Goal: Task Accomplishment & Management: Use online tool/utility

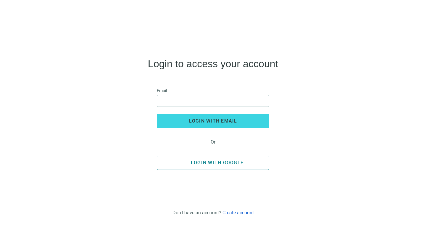
click at [201, 160] on button "Login with Google" at bounding box center [213, 163] width 113 height 14
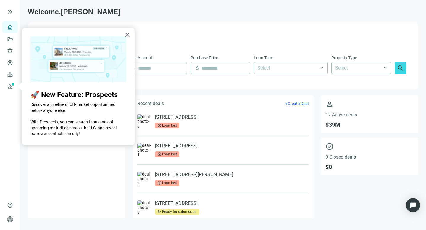
click at [54, 92] on h2 "🚀 New Feature: Prospects" at bounding box center [78, 95] width 96 height 9
click at [123, 36] on div "× 🚀 New Feature: Prospects Discover a pipeline of off-market opportunities befo…" at bounding box center [78, 86] width 113 height 117
click at [130, 34] on button "×" at bounding box center [128, 34] width 6 height 9
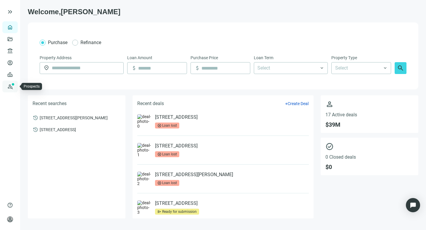
click at [15, 83] on link "Prospects New" at bounding box center [24, 87] width 19 height 12
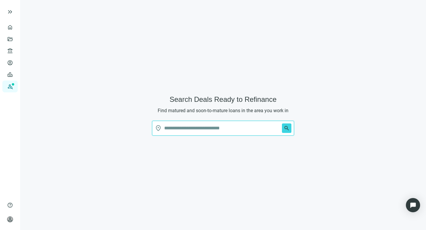
click at [188, 126] on input "text" at bounding box center [221, 128] width 115 height 14
click at [199, 129] on input "text" at bounding box center [221, 128] width 115 height 14
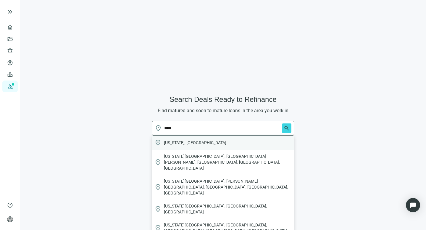
click at [180, 143] on span "[US_STATE], [GEOGRAPHIC_DATA]" at bounding box center [195, 143] width 62 height 6
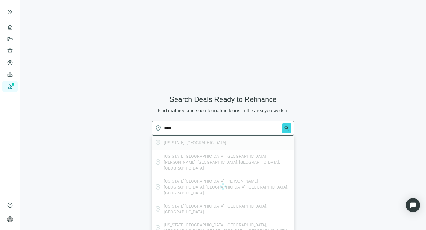
type input "**********"
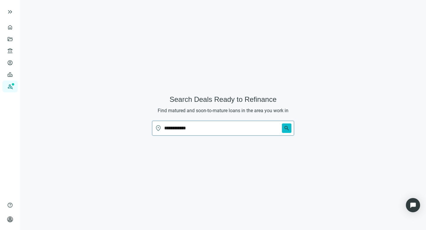
click at [284, 129] on span "search" at bounding box center [287, 128] width 6 height 6
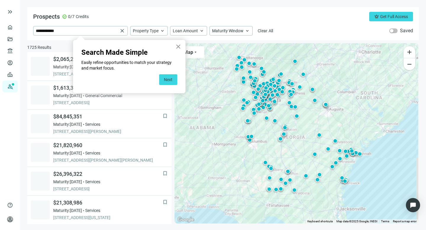
click at [176, 47] on button "×" at bounding box center [179, 46] width 6 height 9
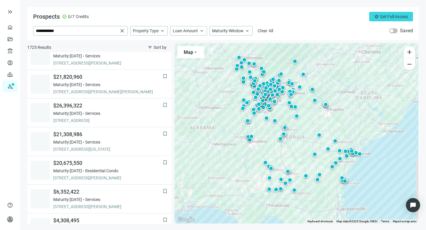
scroll to position [14, 0]
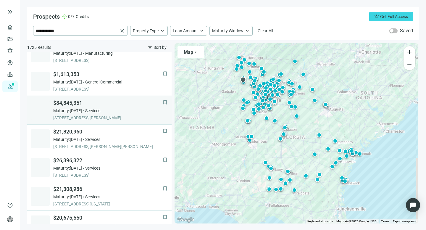
click at [73, 106] on span "$84,845,351" at bounding box center [108, 102] width 110 height 7
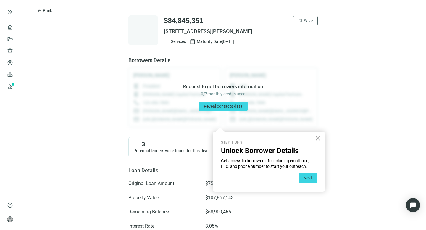
click at [319, 138] on button "×" at bounding box center [318, 138] width 6 height 9
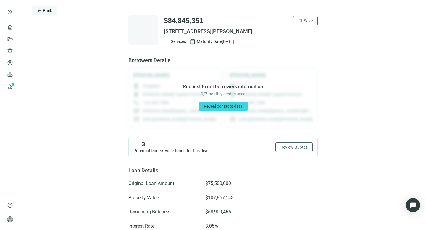
click at [44, 11] on span "Back" at bounding box center [47, 10] width 9 height 5
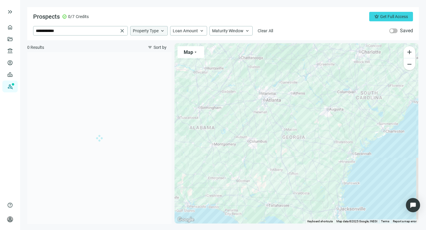
click at [141, 32] on span "Property Type" at bounding box center [146, 30] width 26 height 5
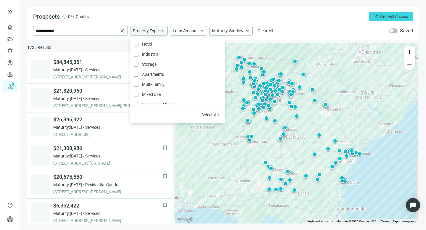
scroll to position [57, 0]
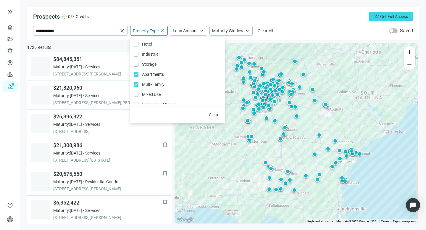
click at [111, 46] on div "1725 Results filter_list Sort by" at bounding box center [99, 47] width 144 height 9
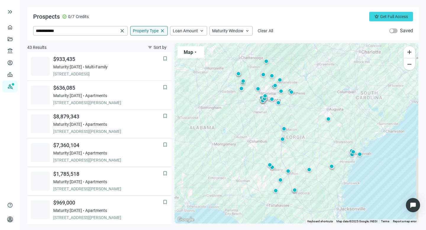
click at [158, 30] on div "Property Type close" at bounding box center [149, 30] width 38 height 9
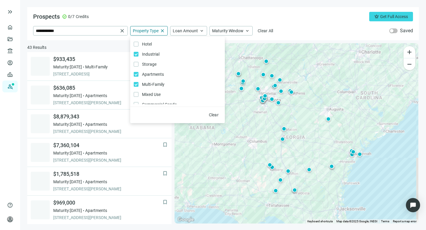
click at [123, 43] on div "43 Results filter_list Sort by" at bounding box center [99, 47] width 144 height 9
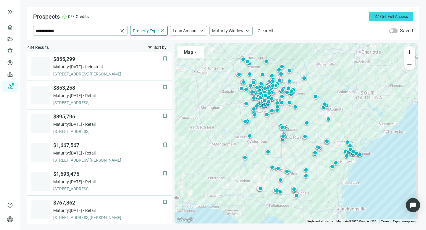
click at [157, 46] on span "Sort by" at bounding box center [160, 47] width 13 height 5
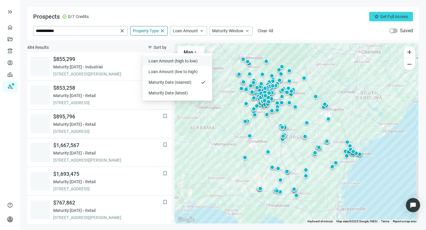
click at [157, 59] on span "Loan Amount (high to low)" at bounding box center [174, 61] width 50 height 6
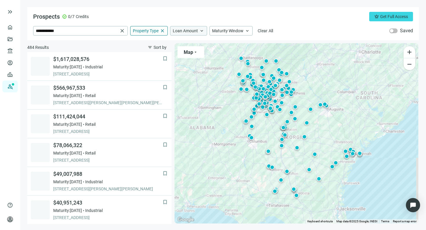
click at [178, 33] on span "Loan Amount" at bounding box center [185, 30] width 25 height 5
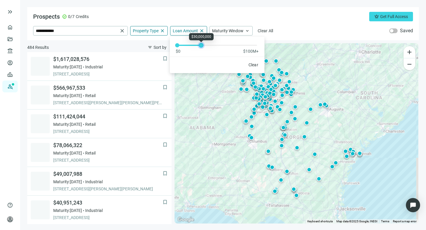
drag, startPoint x: 179, startPoint y: 46, endPoint x: 203, endPoint y: 47, distance: 24.0
click at [203, 47] on div at bounding box center [201, 45] width 3 height 3
click at [139, 43] on div "484 Results filter_list Sort by" at bounding box center [99, 47] width 144 height 9
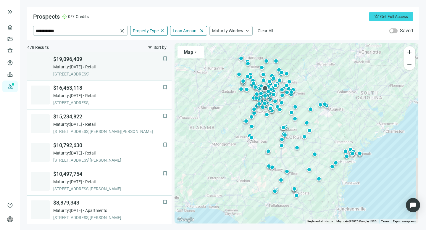
click at [81, 67] on span "Maturity: [DATE]" at bounding box center [67, 67] width 29 height 6
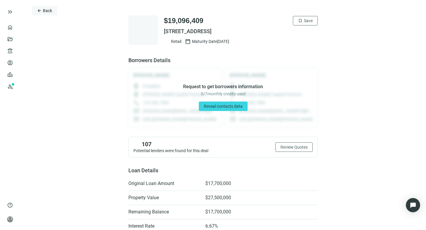
click at [45, 10] on span "Back" at bounding box center [47, 10] width 9 height 5
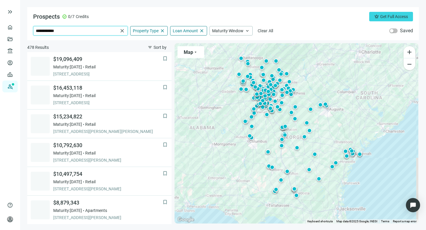
click at [66, 33] on input "**********" at bounding box center [77, 30] width 82 height 9
drag, startPoint x: 60, startPoint y: 33, endPoint x: 23, endPoint y: 33, distance: 37.3
click at [23, 33] on main "**********" at bounding box center [223, 115] width 406 height 230
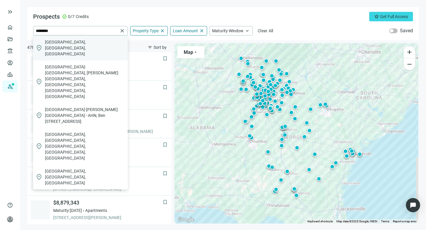
click at [53, 43] on span "[GEOGRAPHIC_DATA], [GEOGRAPHIC_DATA], [GEOGRAPHIC_DATA]" at bounding box center [85, 48] width 81 height 18
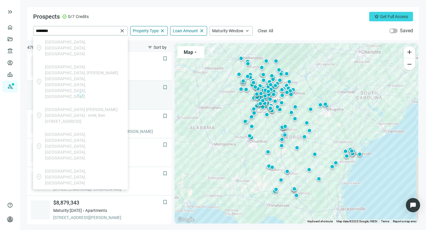
type input "**********"
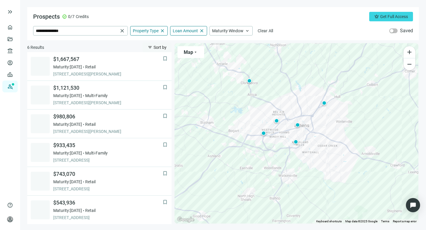
click at [156, 47] on span "Sort by" at bounding box center [160, 47] width 13 height 5
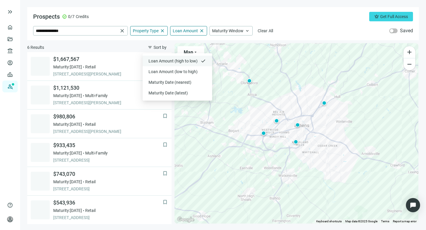
click at [158, 60] on span "Loan Amount (high to low)" at bounding box center [174, 61] width 50 height 6
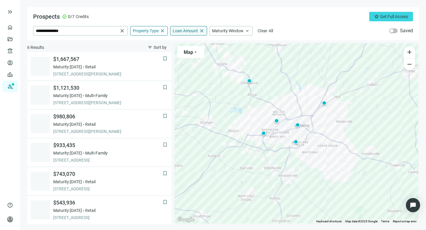
click at [179, 29] on span "Loan Amount" at bounding box center [185, 30] width 25 height 5
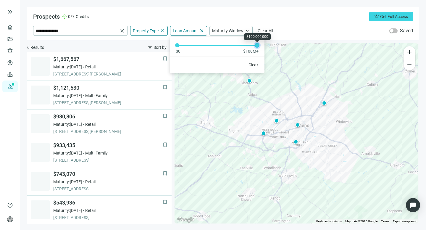
drag, startPoint x: 201, startPoint y: 45, endPoint x: 302, endPoint y: 49, distance: 101.3
click at [303, 49] on div "**********" at bounding box center [223, 115] width 392 height 217
click at [131, 43] on div "6 Results filter_list Sort by" at bounding box center [99, 47] width 144 height 9
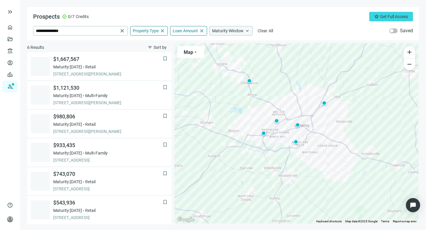
click at [220, 31] on span "Maturity Window" at bounding box center [227, 30] width 31 height 5
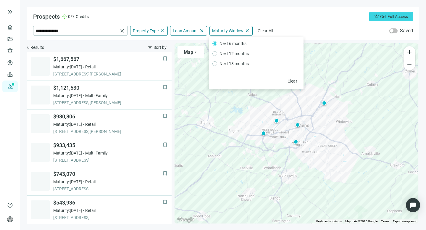
click at [116, 39] on div "**********" at bounding box center [223, 23] width 392 height 33
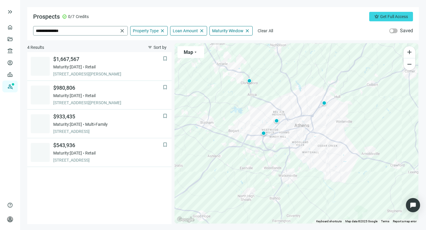
click at [122, 31] on span "close" at bounding box center [122, 31] width 6 height 6
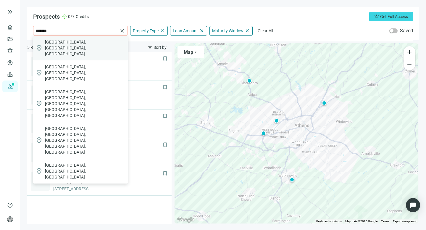
click at [70, 45] on span "[GEOGRAPHIC_DATA], [GEOGRAPHIC_DATA], [GEOGRAPHIC_DATA]" at bounding box center [85, 48] width 81 height 18
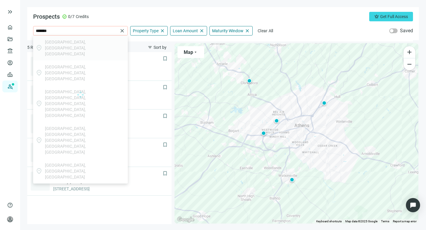
type input "**********"
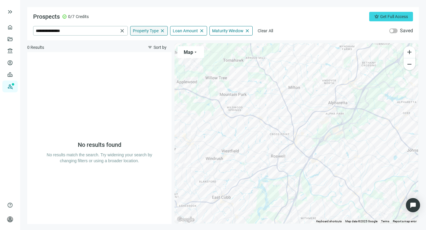
click at [147, 32] on span "Property Type" at bounding box center [146, 30] width 26 height 5
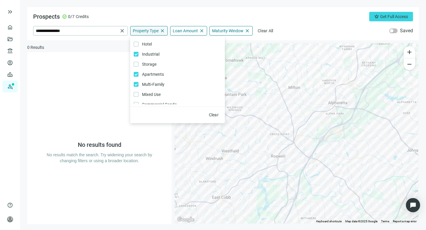
click at [147, 32] on span "Property Type" at bounding box center [146, 30] width 26 height 5
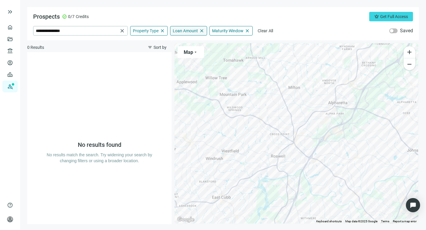
click at [179, 30] on span "Loan Amount" at bounding box center [185, 30] width 25 height 5
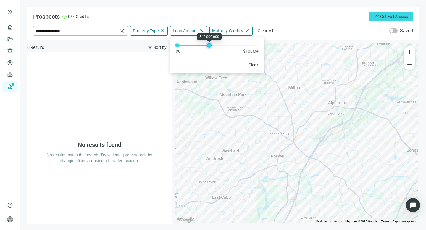
drag, startPoint x: 256, startPoint y: 44, endPoint x: 208, endPoint y: 41, distance: 48.0
click at [208, 41] on div "$0 $100M+" at bounding box center [217, 45] width 95 height 17
click at [104, 61] on div "No results found No results match the search. Try widening your search by chang…" at bounding box center [99, 138] width 144 height 172
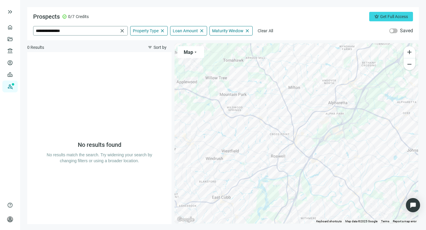
click at [120, 31] on span "close" at bounding box center [122, 31] width 6 height 6
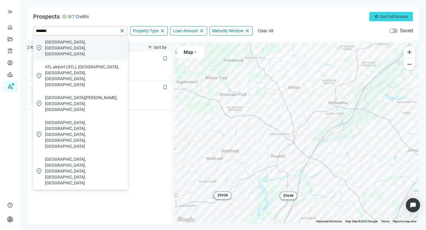
click at [69, 39] on div "location_on [GEOGRAPHIC_DATA], [GEOGRAPHIC_DATA], [GEOGRAPHIC_DATA]" at bounding box center [80, 48] width 95 height 25
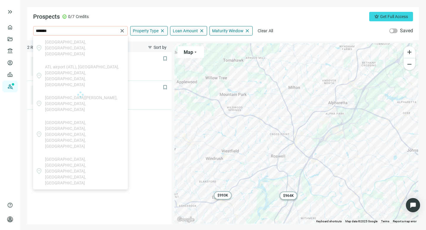
type input "**********"
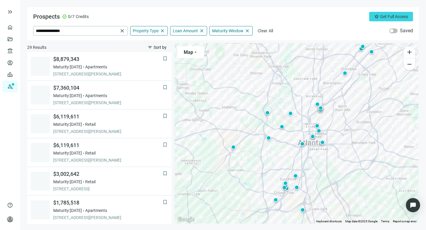
click at [155, 47] on span "Sort by" at bounding box center [160, 47] width 13 height 5
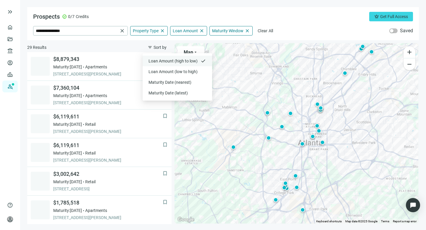
click at [158, 58] on span "Loan Amount (high to low)" at bounding box center [174, 61] width 50 height 6
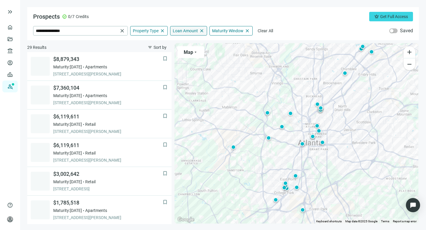
click at [175, 32] on span "Loan Amount" at bounding box center [185, 30] width 25 height 5
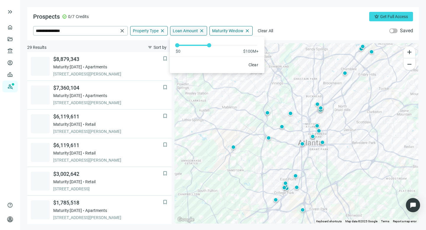
click at [175, 32] on span "Loan Amount" at bounding box center [185, 30] width 25 height 5
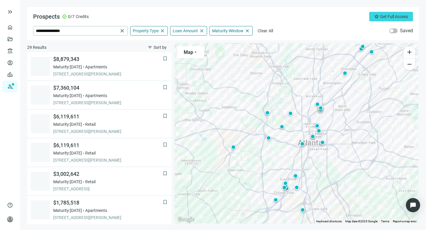
click at [113, 47] on div "29 Results filter_list Sort by" at bounding box center [99, 47] width 144 height 9
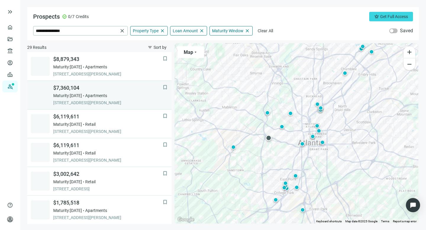
click at [63, 88] on span "$7,360,104" at bounding box center [108, 87] width 110 height 7
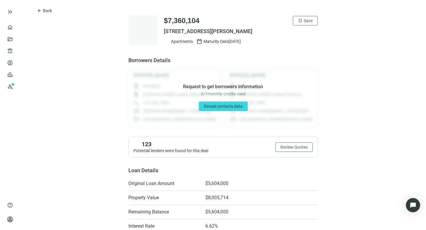
drag, startPoint x: 161, startPoint y: 30, endPoint x: 266, endPoint y: 32, distance: 104.2
click at [266, 32] on span "[STREET_ADDRESS][PERSON_NAME]" at bounding box center [241, 31] width 154 height 7
copy span "[STREET_ADDRESS][PERSON_NAME]"
click at [45, 12] on span "Back" at bounding box center [47, 10] width 9 height 5
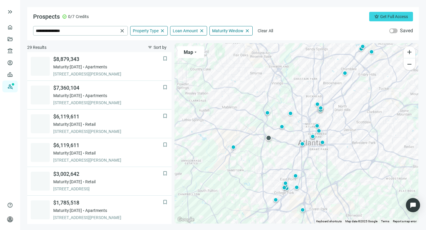
scroll to position [29, 0]
click at [121, 29] on span "close" at bounding box center [122, 31] width 6 height 6
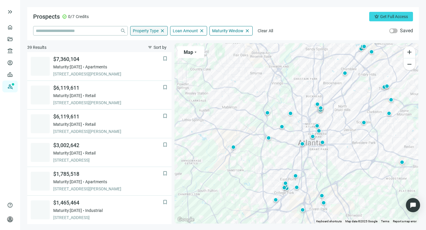
click at [144, 32] on span "Property Type" at bounding box center [146, 30] width 26 height 5
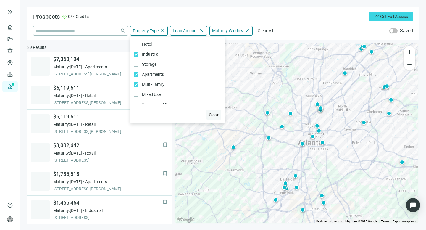
click at [215, 115] on span "Clear" at bounding box center [214, 115] width 10 height 5
click at [190, 33] on span "Loan Amount" at bounding box center [185, 30] width 25 height 5
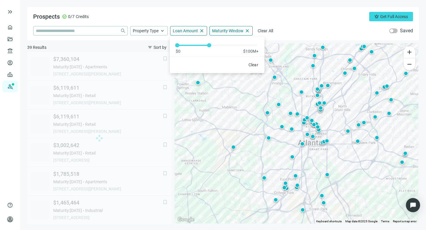
scroll to position [57, 0]
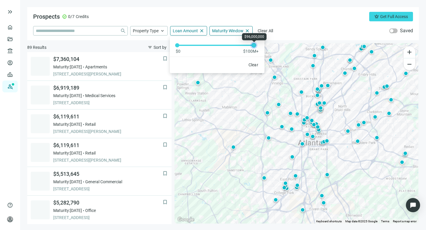
drag, startPoint x: 209, startPoint y: 45, endPoint x: 254, endPoint y: 46, distance: 45.3
click at [254, 46] on div at bounding box center [254, 45] width 3 height 3
click at [168, 11] on div "Prospects check_circle 0/7 Credits crown Get Full Access close Property Type ke…" at bounding box center [223, 23] width 392 height 33
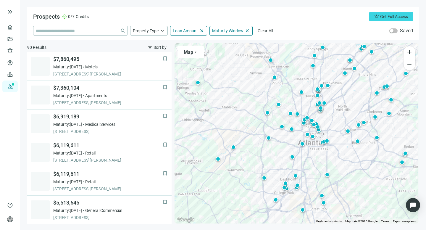
scroll to position [86, 0]
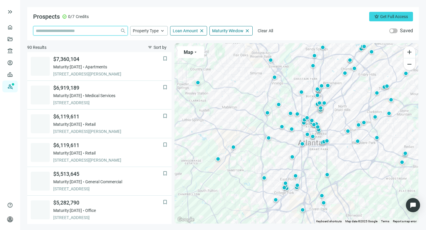
click at [93, 31] on input "search" at bounding box center [77, 30] width 82 height 9
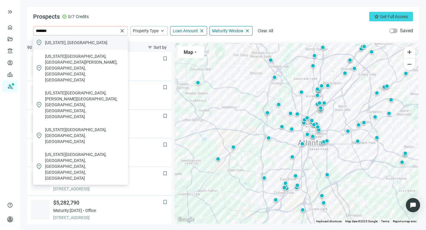
click at [60, 44] on span "[US_STATE], [GEOGRAPHIC_DATA]" at bounding box center [76, 43] width 62 height 6
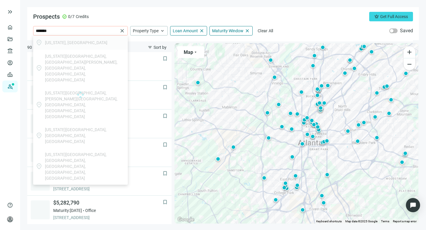
type input "**********"
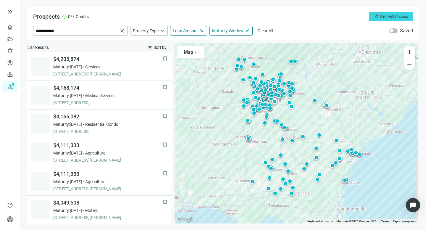
click at [157, 48] on span "Sort by" at bounding box center [160, 47] width 13 height 5
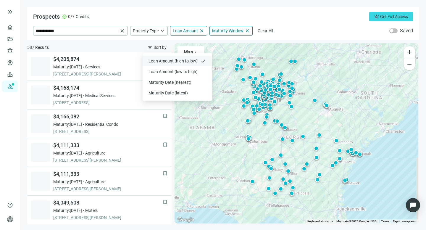
click at [160, 61] on span "Loan Amount (high to low)" at bounding box center [174, 61] width 50 height 6
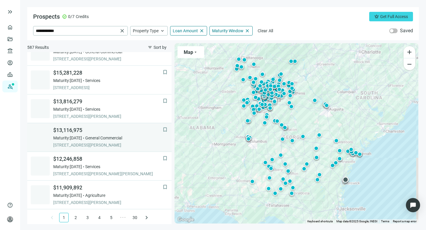
scroll to position [419, 0]
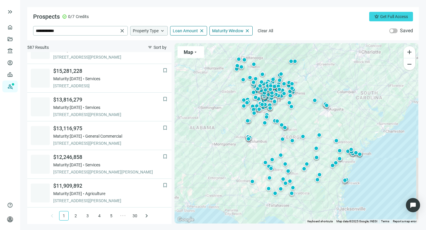
click at [162, 32] on span "keyboard_arrow_up" at bounding box center [162, 30] width 5 height 5
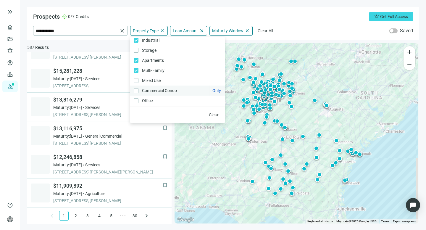
scroll to position [69, 0]
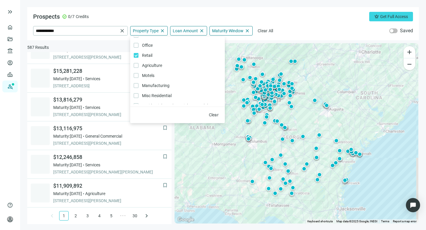
click at [104, 40] on div "**********" at bounding box center [223, 23] width 392 height 33
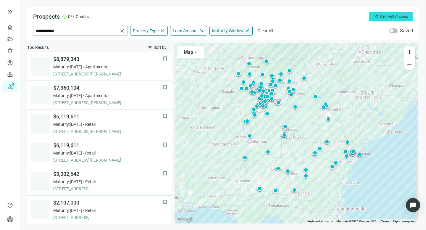
click at [227, 31] on span "Maturity Window" at bounding box center [227, 30] width 31 height 5
click at [292, 17] on div "Prospects check_circle 0/7 Credits crown Get Full Access" at bounding box center [223, 16] width 380 height 9
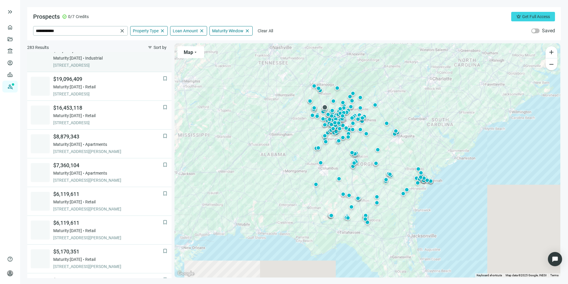
scroll to position [9, 0]
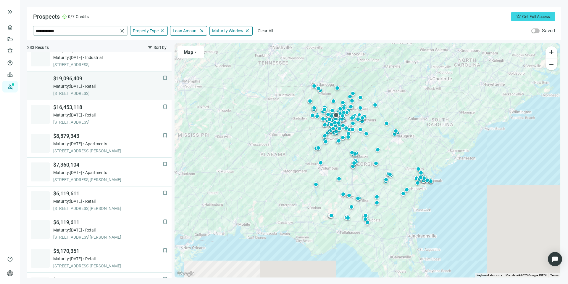
click at [106, 84] on div "Maturity: [DATE] Retail" at bounding box center [108, 86] width 110 height 6
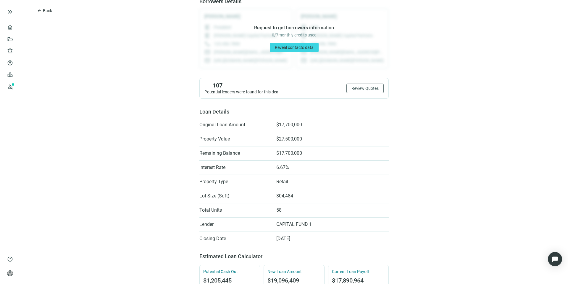
scroll to position [108, 0]
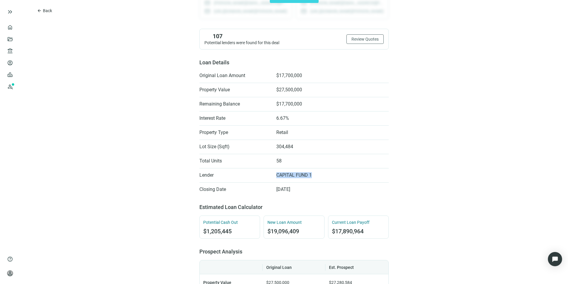
drag, startPoint x: 275, startPoint y: 174, endPoint x: 309, endPoint y: 173, distance: 34.1
click at [309, 173] on span "CAPITAL FUND 1" at bounding box center [295, 175] width 36 height 6
copy span "CAPITAL FUND 1"
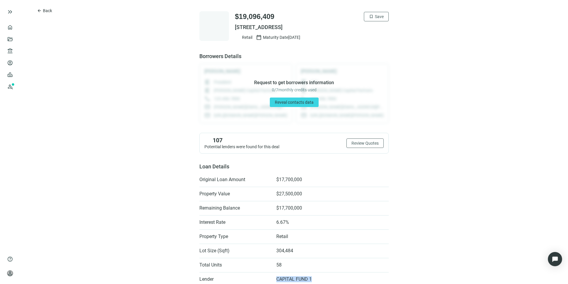
scroll to position [0, 0]
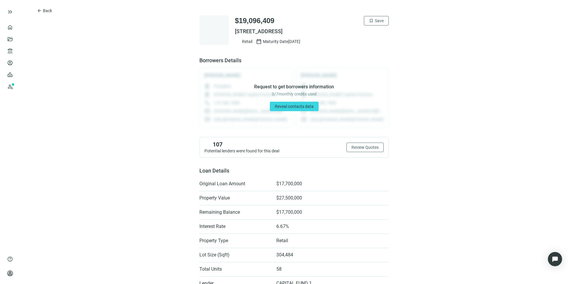
drag, startPoint x: 234, startPoint y: 31, endPoint x: 276, endPoint y: 30, distance: 42.6
click at [281, 28] on span "[STREET_ADDRESS]" at bounding box center [312, 31] width 154 height 7
drag, startPoint x: 233, startPoint y: 32, endPoint x: 339, endPoint y: 31, distance: 106.0
click at [339, 31] on span "[STREET_ADDRESS]" at bounding box center [312, 31] width 154 height 7
copy span "[STREET_ADDRESS]"
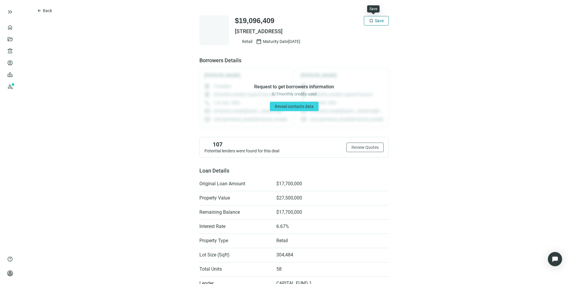
click at [376, 20] on span "Save" at bounding box center [379, 20] width 9 height 5
click at [42, 12] on button "arrow_back Back" at bounding box center [44, 10] width 25 height 9
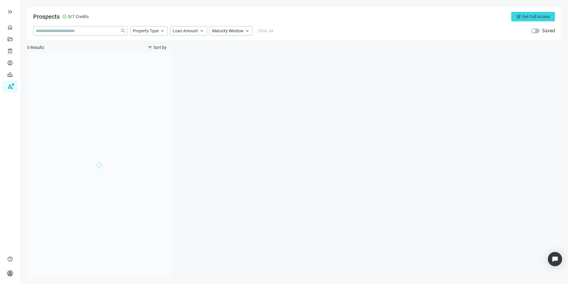
type input "**********"
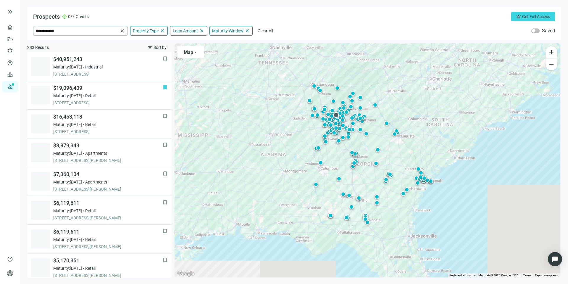
scroll to position [29, 0]
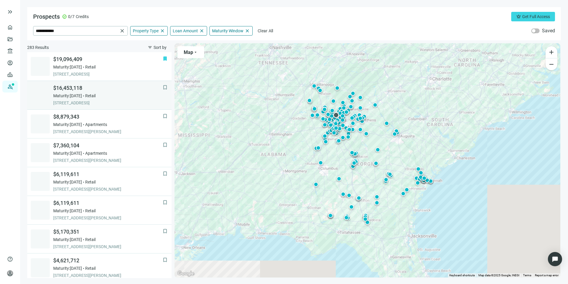
click at [94, 95] on div "Maturity: [DATE] Retail" at bounding box center [108, 96] width 110 height 6
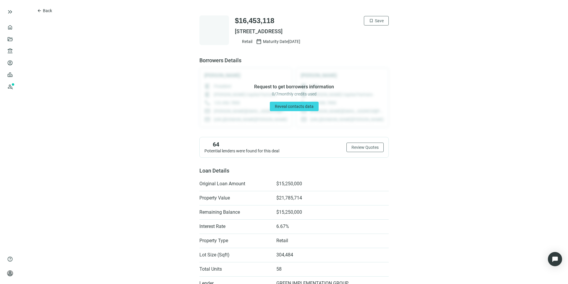
drag, startPoint x: 232, startPoint y: 32, endPoint x: 340, endPoint y: 30, distance: 107.5
click at [340, 30] on span "[STREET_ADDRESS]" at bounding box center [312, 31] width 154 height 7
copy span "[STREET_ADDRESS]"
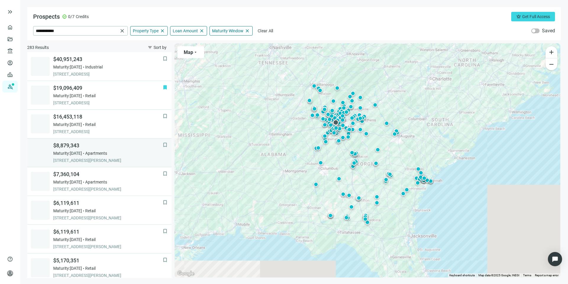
click at [65, 152] on span "Maturity: [DATE]" at bounding box center [67, 153] width 29 height 6
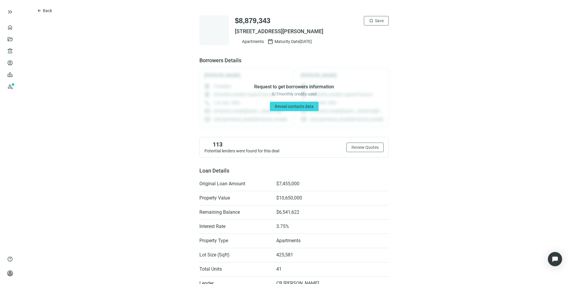
drag, startPoint x: 233, startPoint y: 32, endPoint x: 339, endPoint y: 32, distance: 106.0
click at [339, 32] on span "[STREET_ADDRESS][PERSON_NAME]" at bounding box center [312, 31] width 154 height 7
copy span "[STREET_ADDRESS][PERSON_NAME]"
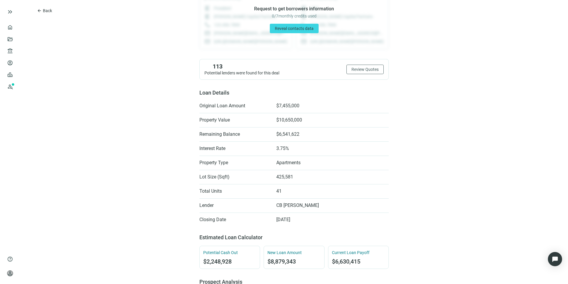
scroll to position [88, 0]
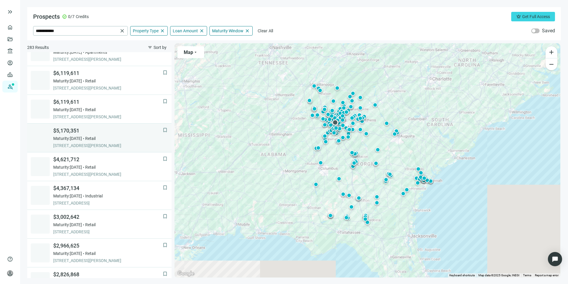
scroll to position [140, 0]
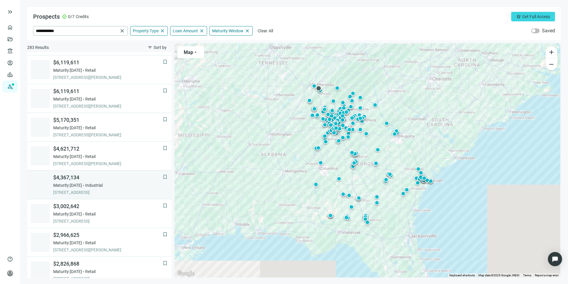
click at [82, 187] on span "Maturity: [DATE]" at bounding box center [67, 185] width 29 height 6
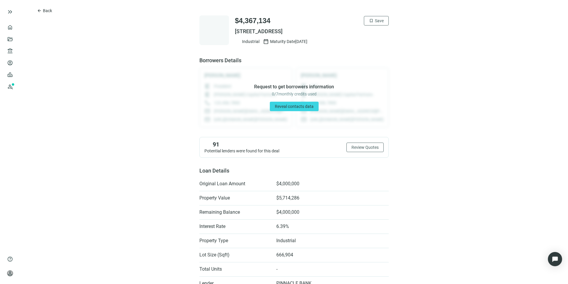
drag, startPoint x: 233, startPoint y: 32, endPoint x: 362, endPoint y: 32, distance: 129.1
click at [362, 32] on span "[STREET_ADDRESS]" at bounding box center [312, 31] width 154 height 7
copy span "[STREET_ADDRESS]"
click at [46, 11] on span "Back" at bounding box center [47, 10] width 9 height 5
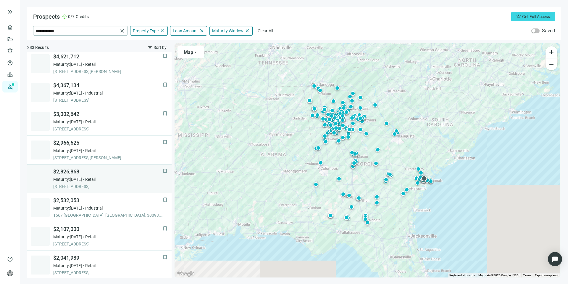
scroll to position [219, 0]
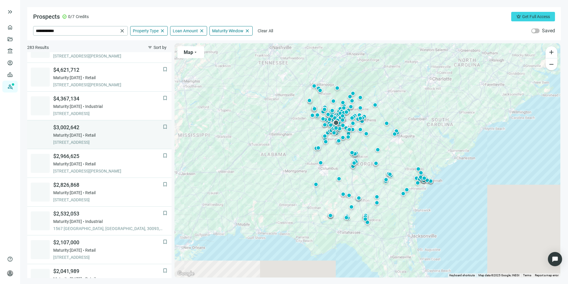
click at [105, 138] on div "$3,002,642 Maturity: [DATE] Retail [STREET_ADDRESS]" at bounding box center [108, 134] width 110 height 21
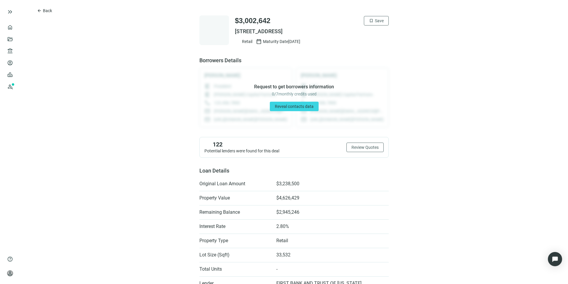
drag, startPoint x: 233, startPoint y: 31, endPoint x: 358, endPoint y: 31, distance: 125.5
click at [358, 31] on span "[STREET_ADDRESS]" at bounding box center [312, 31] width 154 height 7
copy span "[STREET_ADDRESS]"
click at [44, 9] on span "Back" at bounding box center [47, 10] width 9 height 5
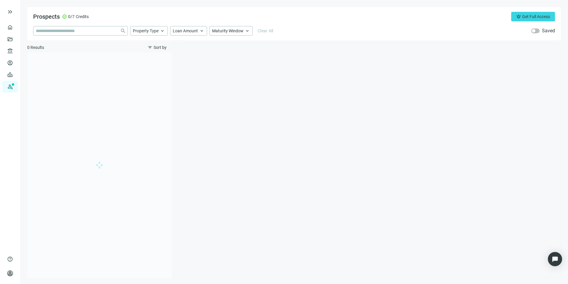
type input "**********"
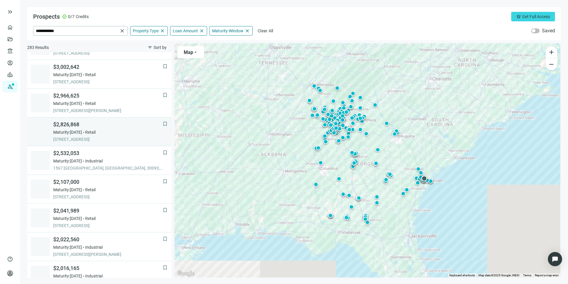
scroll to position [287, 0]
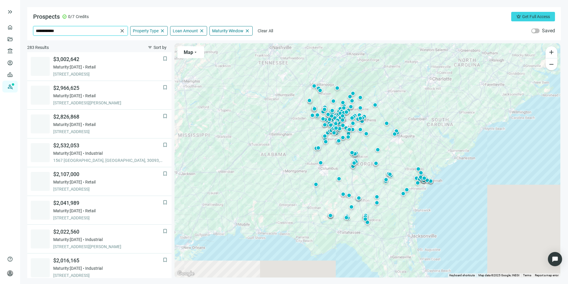
click at [99, 30] on input "**********" at bounding box center [77, 30] width 82 height 9
click at [124, 29] on span "close" at bounding box center [122, 31] width 6 height 6
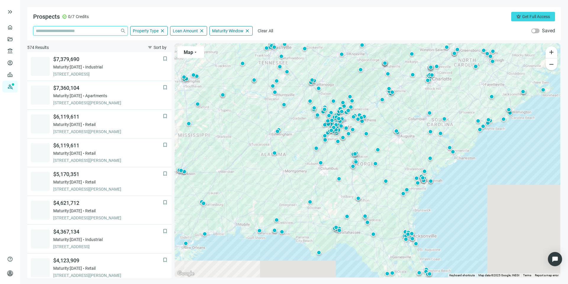
scroll to position [365, 0]
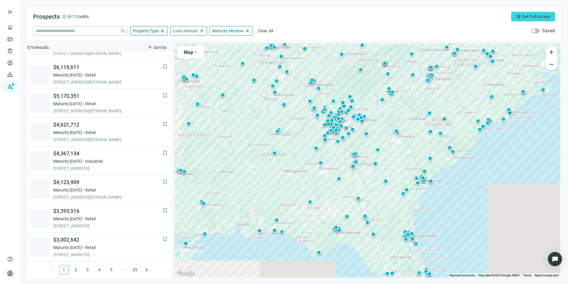
click at [137, 29] on span "Property Type" at bounding box center [146, 30] width 26 height 5
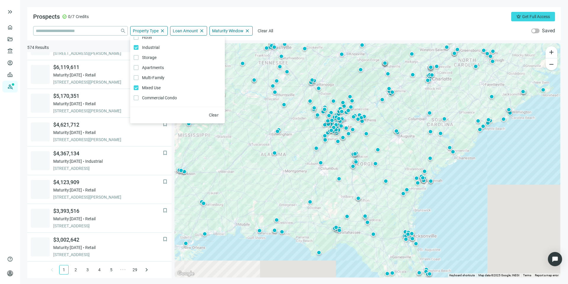
scroll to position [0, 0]
click at [185, 33] on div "Loan Amount close" at bounding box center [188, 30] width 37 height 9
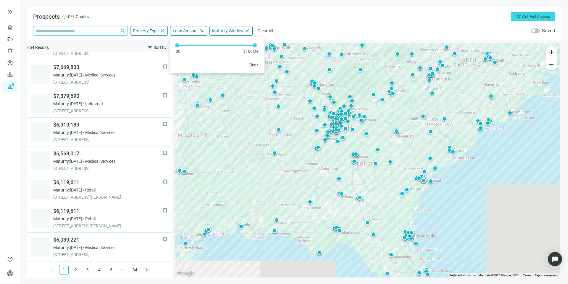
click at [93, 27] on input "search" at bounding box center [77, 30] width 82 height 9
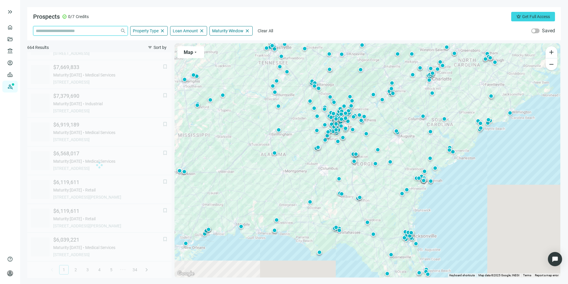
click at [94, 31] on input "search" at bounding box center [77, 30] width 82 height 9
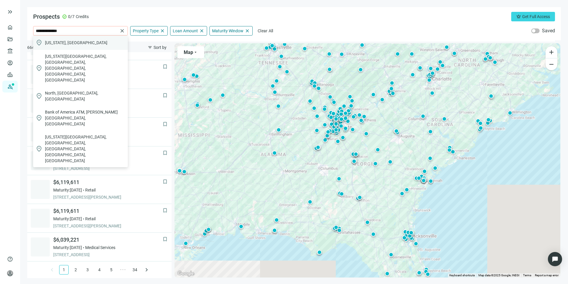
click at [75, 42] on span "[US_STATE], [GEOGRAPHIC_DATA]" at bounding box center [76, 43] width 62 height 6
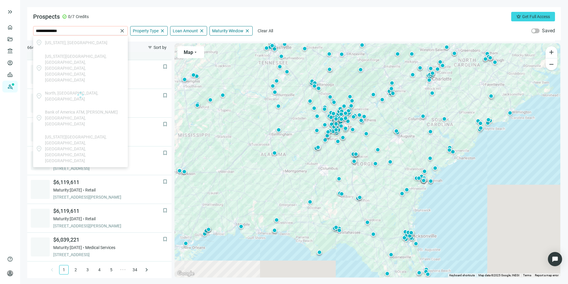
type input "**********"
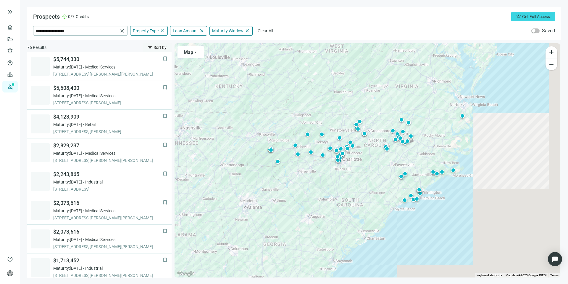
click at [158, 49] on span "Sort by" at bounding box center [160, 47] width 13 height 5
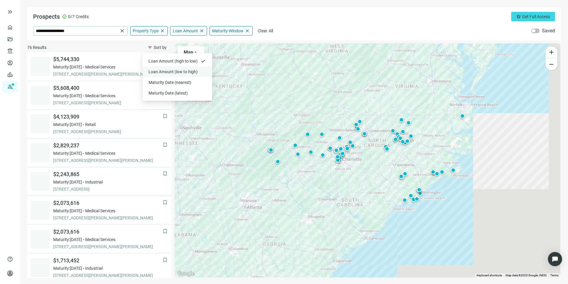
click at [160, 71] on span "Loan Amount (low to high)" at bounding box center [174, 72] width 50 height 6
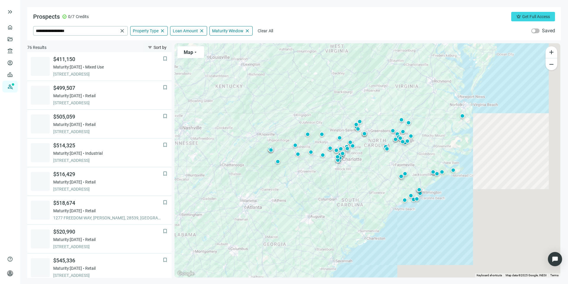
click at [155, 48] on span "Sort by" at bounding box center [160, 47] width 13 height 5
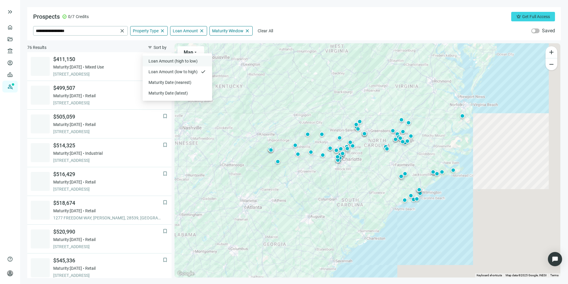
click at [161, 59] on span "Loan Amount (high to low)" at bounding box center [174, 61] width 50 height 6
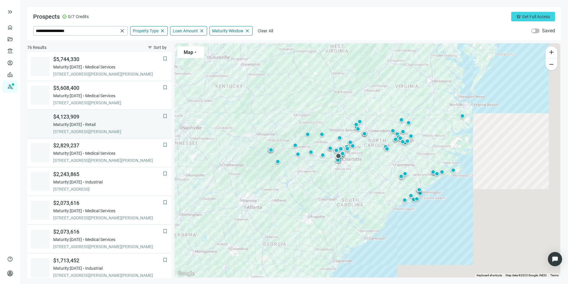
click at [82, 125] on span "Maturity: [DATE]" at bounding box center [67, 124] width 29 height 6
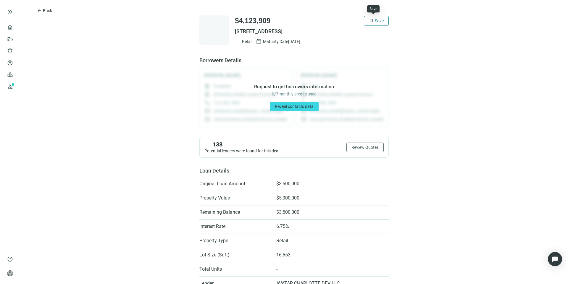
click at [369, 21] on span "bookmark" at bounding box center [371, 20] width 5 height 5
click at [42, 11] on button "arrow_back Back" at bounding box center [44, 10] width 25 height 9
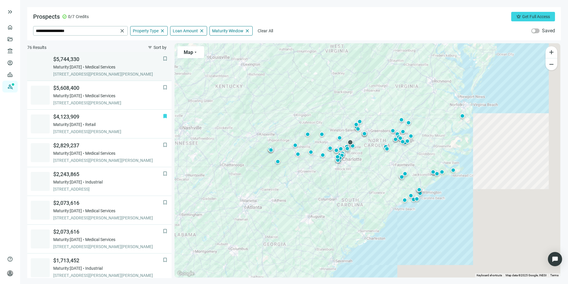
click at [82, 67] on span "Maturity: [DATE]" at bounding box center [67, 67] width 29 height 6
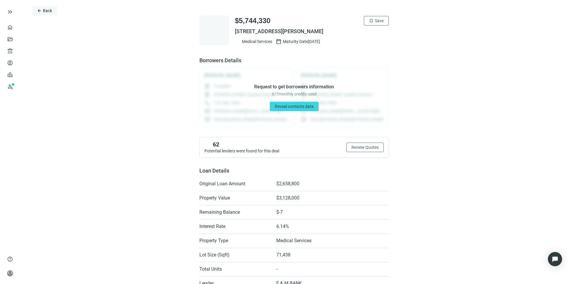
click at [42, 12] on button "arrow_back Back" at bounding box center [44, 10] width 25 height 9
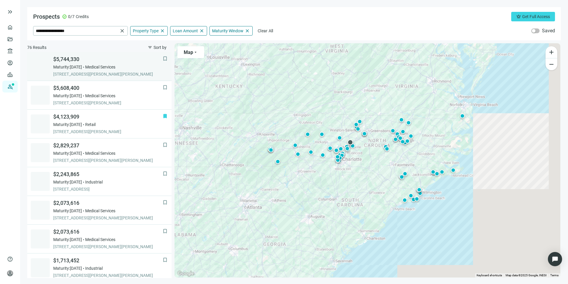
click at [71, 71] on span "[STREET_ADDRESS][PERSON_NAME][PERSON_NAME]" at bounding box center [108, 74] width 110 height 6
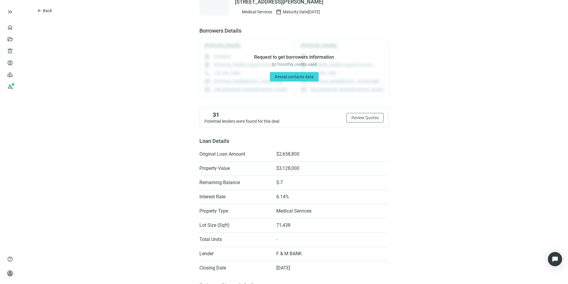
scroll to position [65, 0]
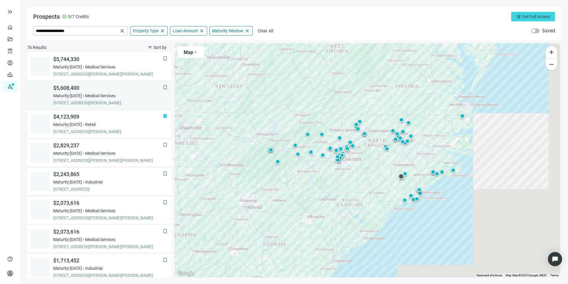
click at [81, 98] on span "Maturity: [DATE]" at bounding box center [67, 96] width 29 height 6
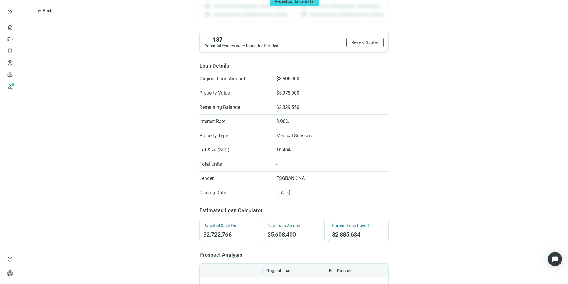
scroll to position [105, 0]
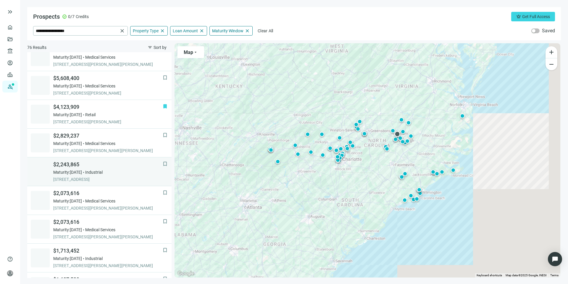
scroll to position [11, 0]
click at [82, 171] on span "Maturity: [DATE]" at bounding box center [67, 171] width 29 height 6
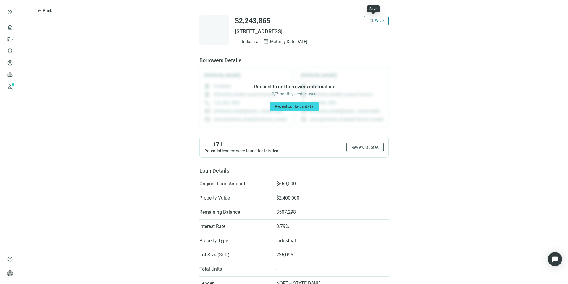
click at [369, 18] on span "bookmark" at bounding box center [371, 20] width 5 height 5
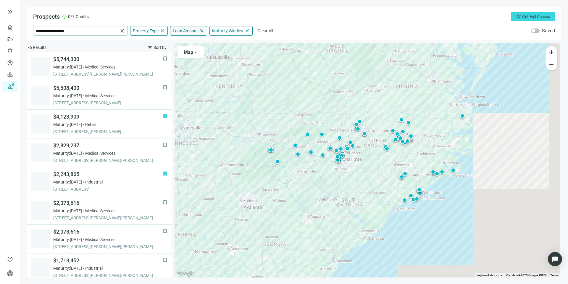
click at [178, 32] on span "Loan Amount" at bounding box center [185, 30] width 25 height 5
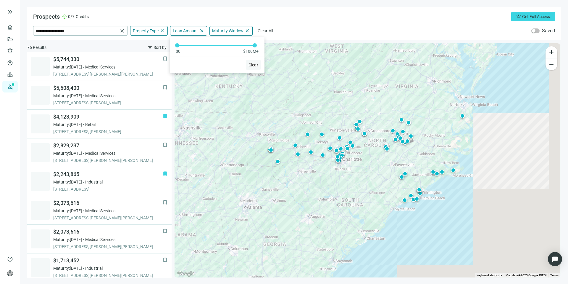
click at [249, 64] on span "Clear" at bounding box center [254, 64] width 10 height 5
drag, startPoint x: 177, startPoint y: 46, endPoint x: 265, endPoint y: 53, distance: 88.7
click at [264, 53] on div "$0 $100M+" at bounding box center [217, 45] width 95 height 17
click at [290, 27] on div "**********" at bounding box center [294, 30] width 522 height 9
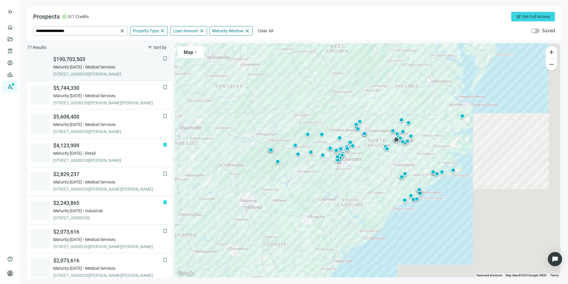
click at [85, 62] on span "$190,703,503" at bounding box center [108, 59] width 110 height 7
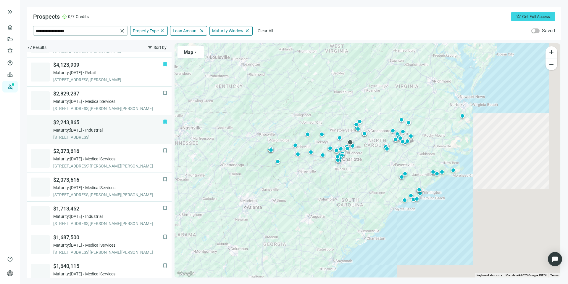
scroll to position [95, 0]
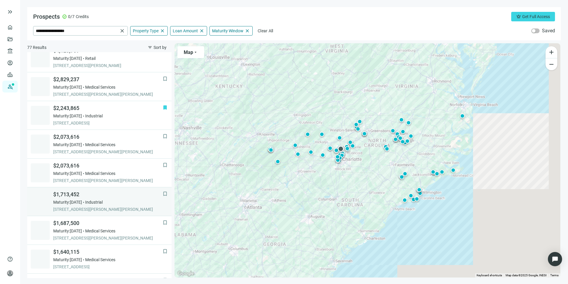
click at [81, 197] on span "$1,713,452" at bounding box center [108, 194] width 110 height 7
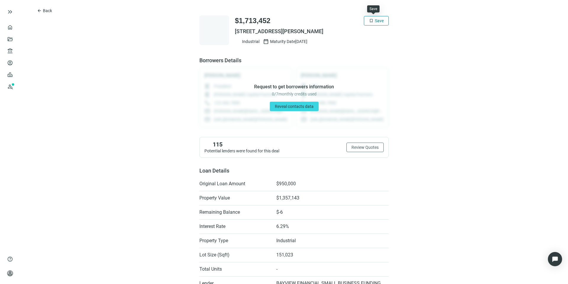
click at [372, 22] on button "bookmark Save" at bounding box center [376, 20] width 25 height 9
click at [49, 11] on span "Back" at bounding box center [47, 10] width 9 height 5
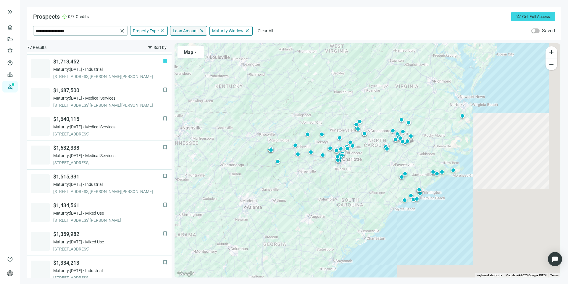
scroll to position [230, 0]
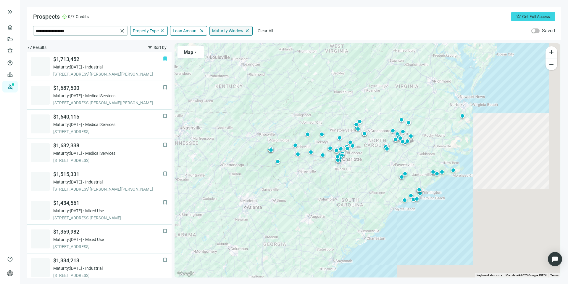
click at [235, 31] on span "Maturity Window" at bounding box center [227, 30] width 31 height 5
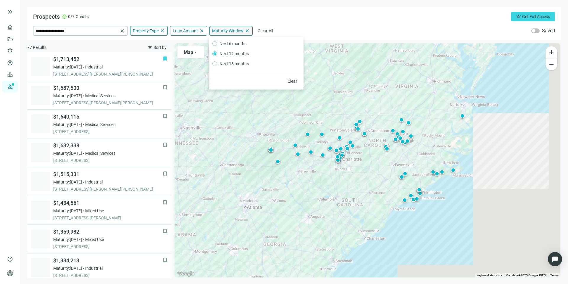
click at [234, 31] on span "Maturity Window" at bounding box center [227, 30] width 31 height 5
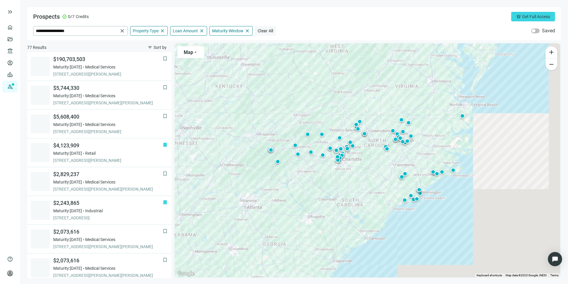
click at [258, 31] on span "Clear All" at bounding box center [266, 30] width 16 height 5
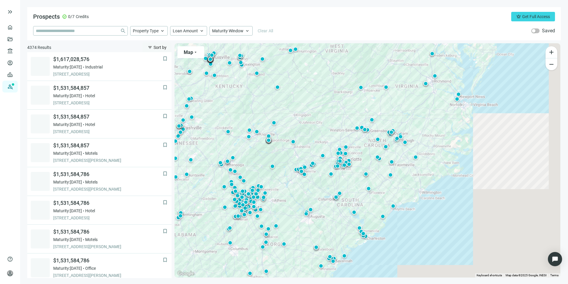
click at [153, 47] on button "filter_list Sort by" at bounding box center [157, 47] width 29 height 9
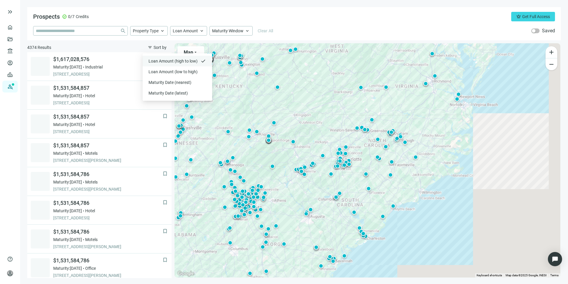
click at [156, 58] on span "Loan Amount (high to low)" at bounding box center [174, 61] width 50 height 6
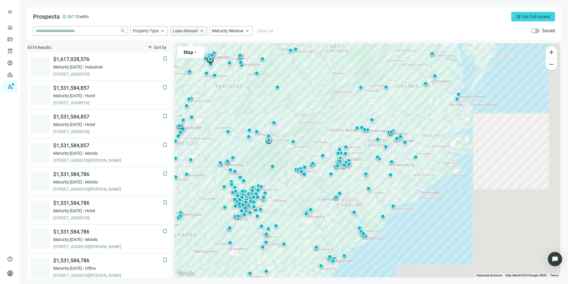
click at [184, 34] on div "Loan Amount keyboard_arrow_up" at bounding box center [188, 30] width 37 height 9
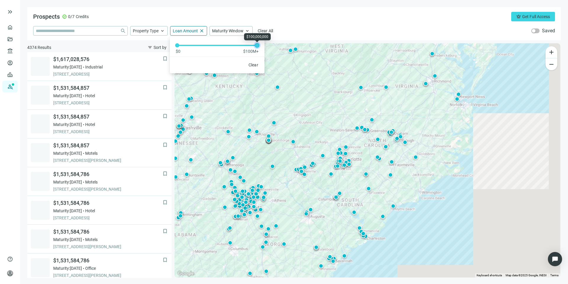
drag, startPoint x: 178, startPoint y: 46, endPoint x: 282, endPoint y: 49, distance: 103.7
click at [282, 49] on div "Prospects check_circle 0/7 Credits crown Get Full Access close Property Type ke…" at bounding box center [294, 142] width 534 height 271
click at [290, 30] on div "close Property Type keyboard_arrow_up Loan Amount close $0 $100M+ Clear Maturit…" at bounding box center [294, 30] width 522 height 9
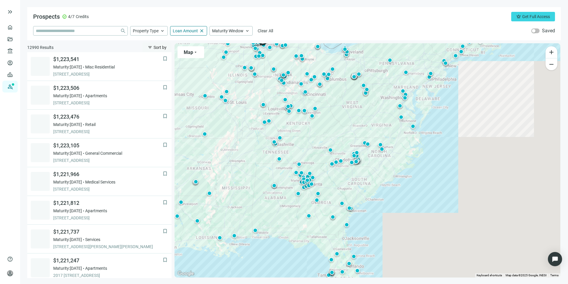
click at [163, 47] on span "Sort by" at bounding box center [160, 47] width 13 height 5
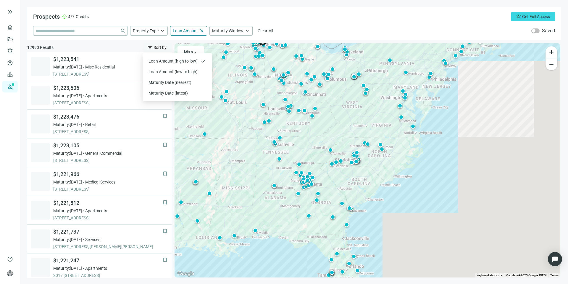
click at [163, 47] on span "Sort by" at bounding box center [160, 47] width 13 height 5
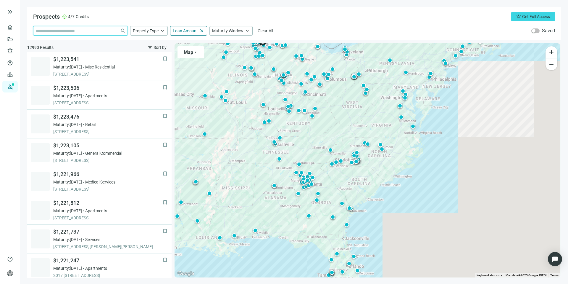
click at [87, 30] on input "search" at bounding box center [77, 30] width 82 height 9
click at [139, 33] on span "Property Type" at bounding box center [146, 30] width 26 height 5
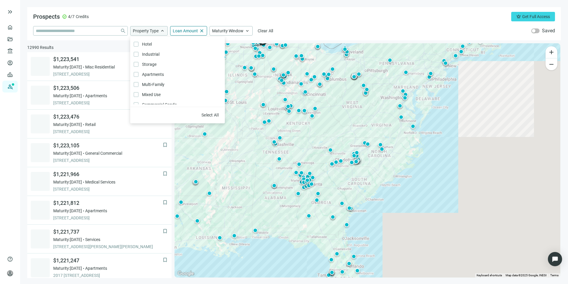
click at [139, 33] on span "Property Type" at bounding box center [146, 30] width 26 height 5
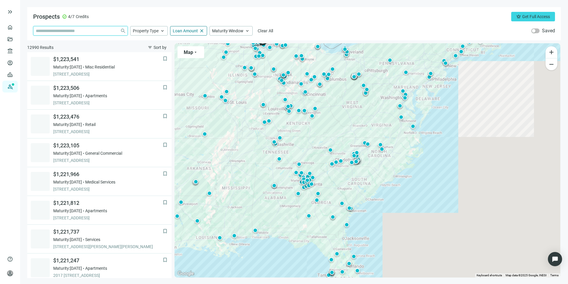
click at [103, 33] on input "search" at bounding box center [77, 30] width 82 height 9
click at [177, 33] on span "Loan Amount" at bounding box center [185, 30] width 25 height 5
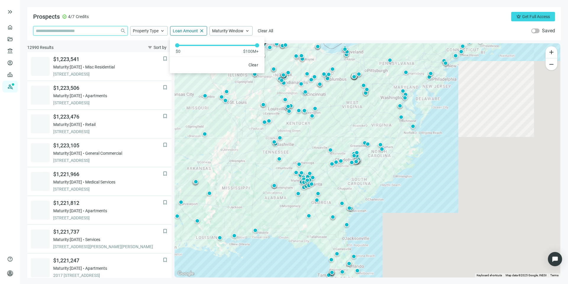
click at [81, 33] on input "search" at bounding box center [77, 30] width 82 height 9
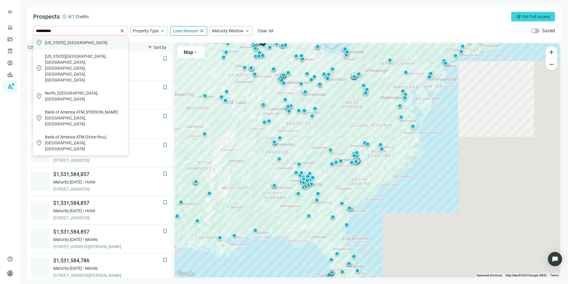
click at [83, 43] on div "location_on North Carolina, USA" at bounding box center [80, 43] width 95 height 14
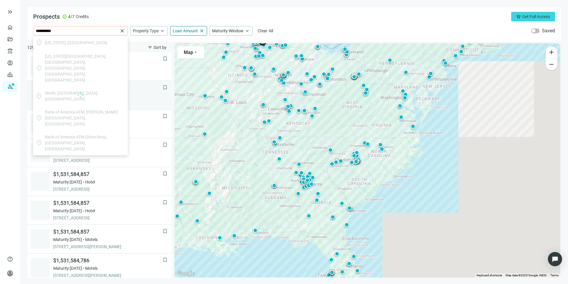
type input "**********"
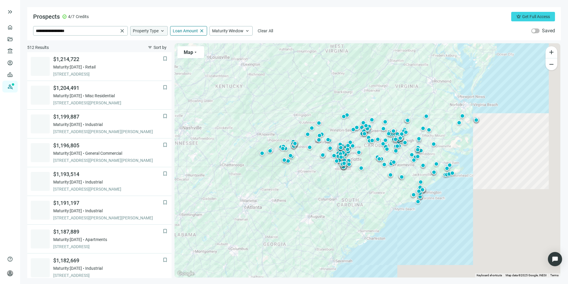
click at [154, 30] on span "Property Type" at bounding box center [146, 30] width 26 height 5
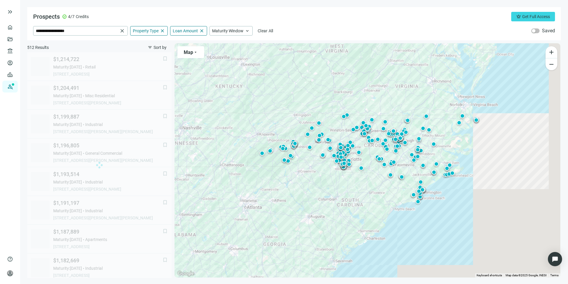
click at [83, 49] on div "512 Results filter_list Sort by" at bounding box center [99, 47] width 144 height 9
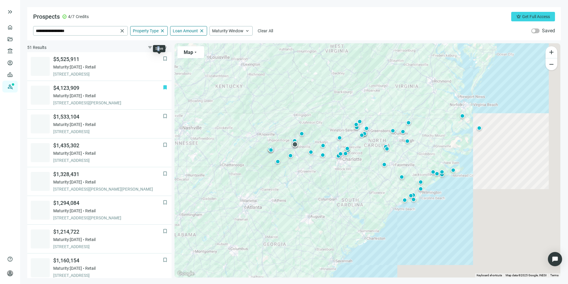
click at [159, 48] on div "Save" at bounding box center [159, 48] width 8 height 5
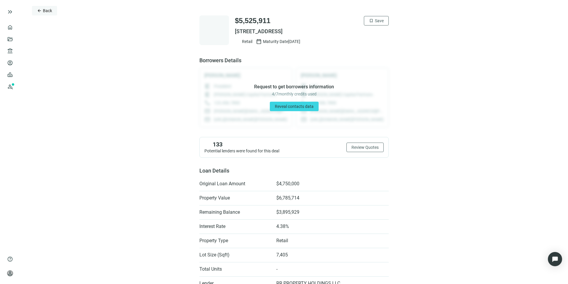
click at [46, 10] on span "Back" at bounding box center [47, 10] width 9 height 5
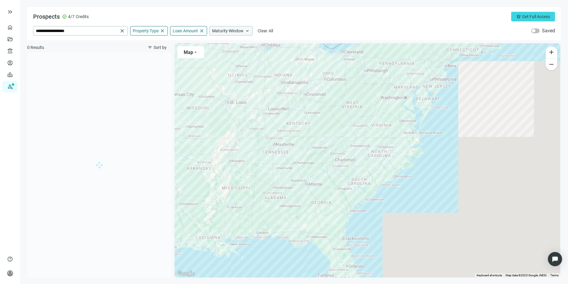
click at [213, 32] on span "Maturity Window" at bounding box center [227, 30] width 31 height 5
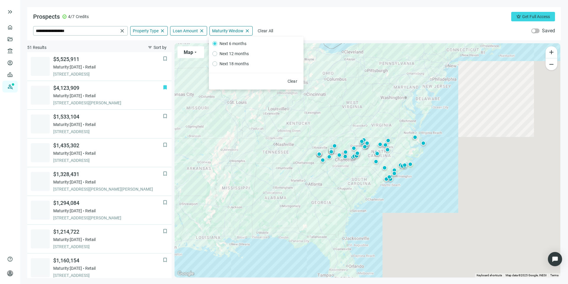
click at [311, 28] on div "**********" at bounding box center [294, 30] width 522 height 9
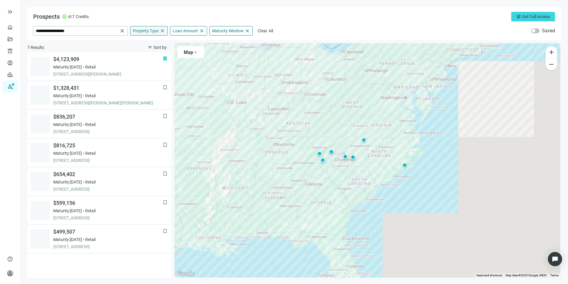
click at [157, 31] on span "Property Type" at bounding box center [146, 30] width 26 height 5
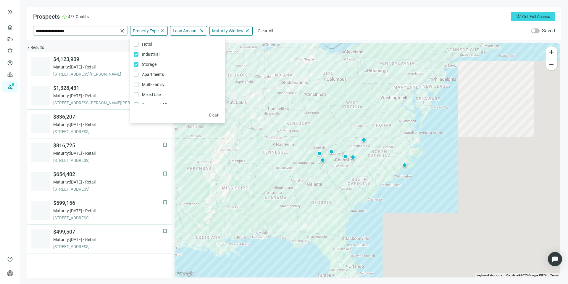
click at [308, 26] on div "**********" at bounding box center [294, 30] width 522 height 9
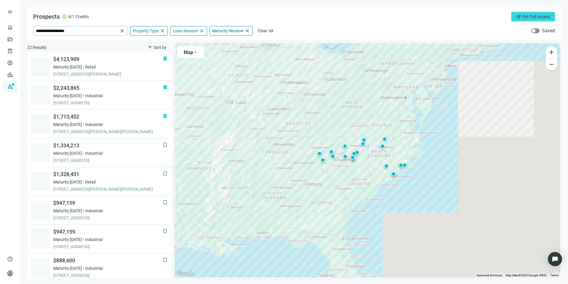
click at [539, 30] on span "button" at bounding box center [536, 30] width 8 height 5
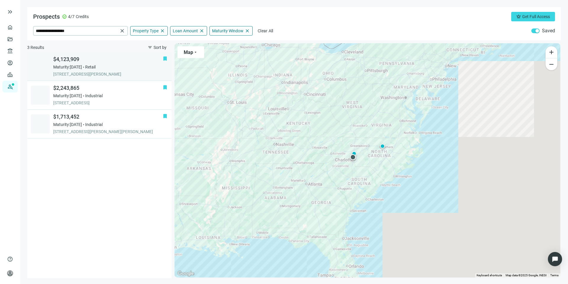
click at [96, 68] on span "Retail" at bounding box center [90, 67] width 10 height 6
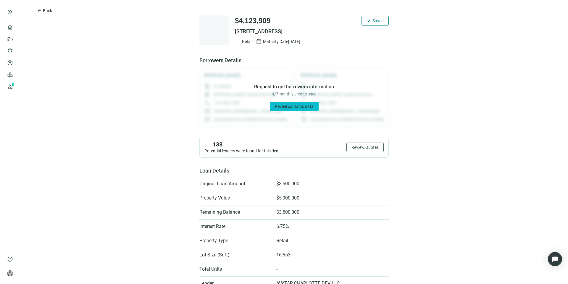
click at [298, 108] on span "Reveal contacts data" at bounding box center [294, 106] width 39 height 5
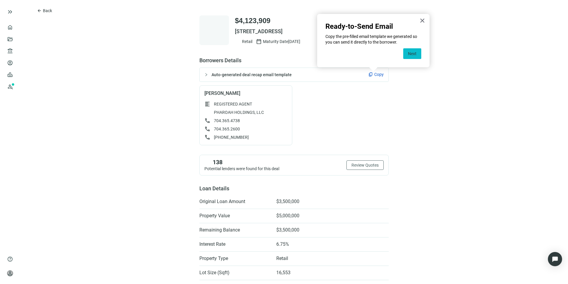
click at [411, 54] on button "Next" at bounding box center [413, 53] width 18 height 11
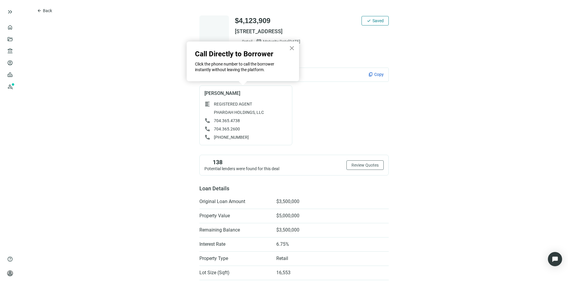
click at [289, 51] on button "×" at bounding box center [292, 47] width 6 height 9
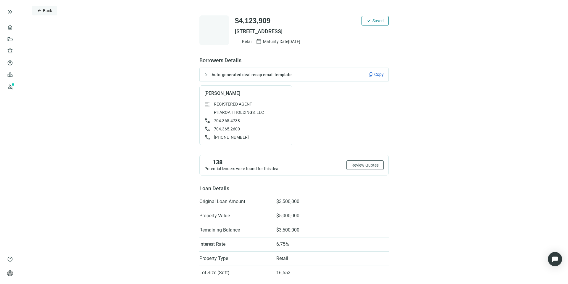
click at [43, 9] on span "Back" at bounding box center [47, 10] width 9 height 5
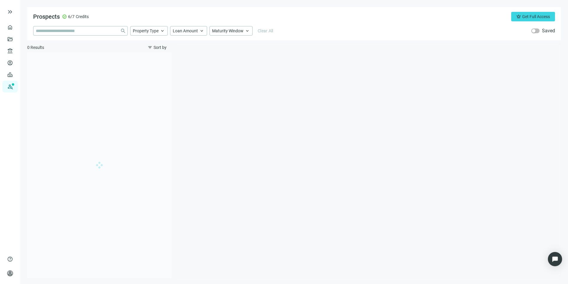
type input "**********"
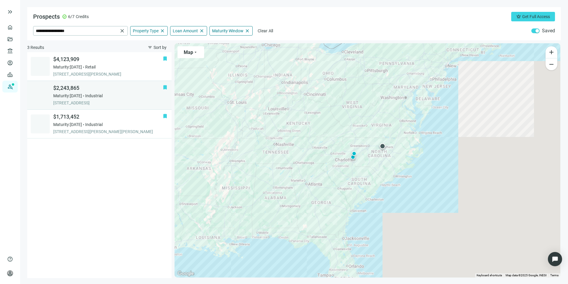
click at [103, 91] on div "$2,243,865 Maturity: 03.04.2026 Industrial 8820 WESTGATE PARK DR, RALEIGH, 2761…" at bounding box center [108, 94] width 110 height 21
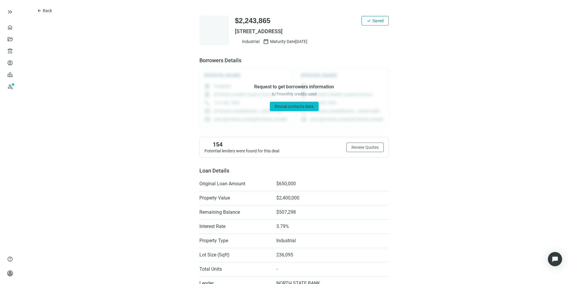
click at [299, 105] on span "Reveal contacts data" at bounding box center [294, 106] width 39 height 5
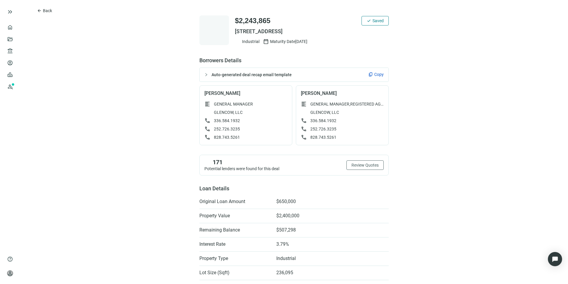
click at [375, 75] on span "Copy" at bounding box center [379, 74] width 9 height 6
click at [42, 8] on button "arrow_back Back" at bounding box center [44, 10] width 25 height 9
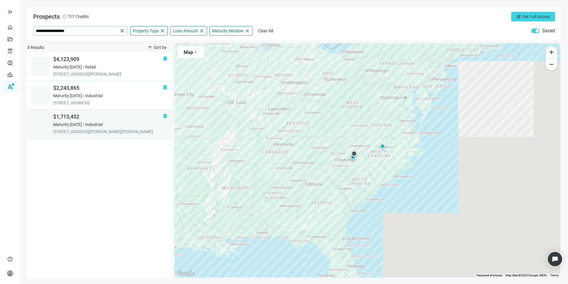
click at [100, 122] on span "Industrial" at bounding box center [93, 124] width 17 height 6
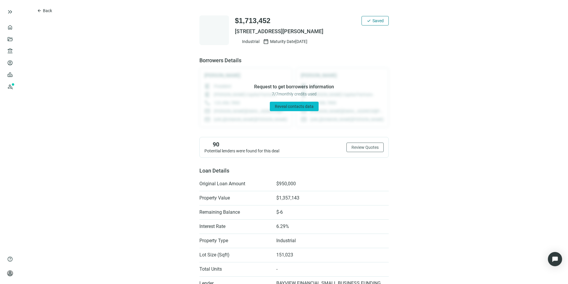
click at [294, 107] on span "Reveal contacts data" at bounding box center [294, 106] width 39 height 5
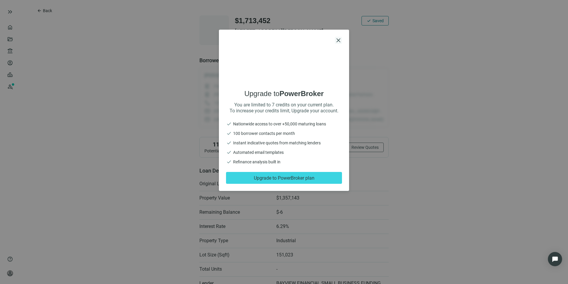
click at [339, 37] on span "close" at bounding box center [338, 40] width 7 height 7
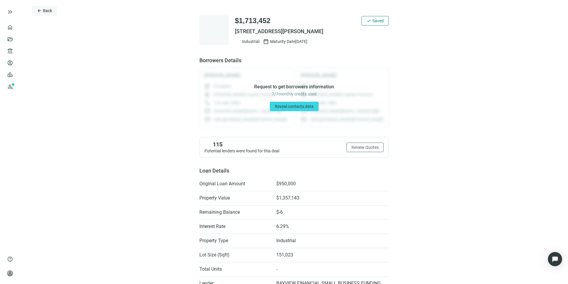
click at [49, 11] on span "Back" at bounding box center [47, 10] width 9 height 5
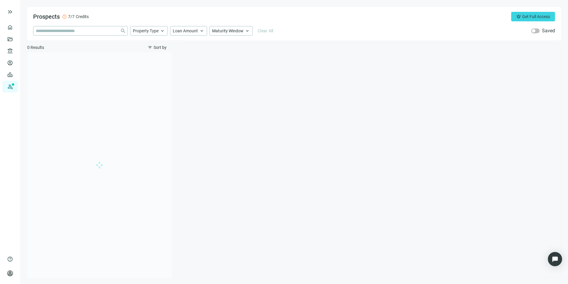
type input "**********"
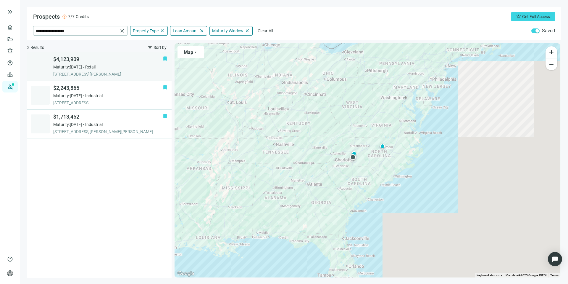
click at [82, 67] on span "Maturity: [DATE]" at bounding box center [67, 67] width 29 height 6
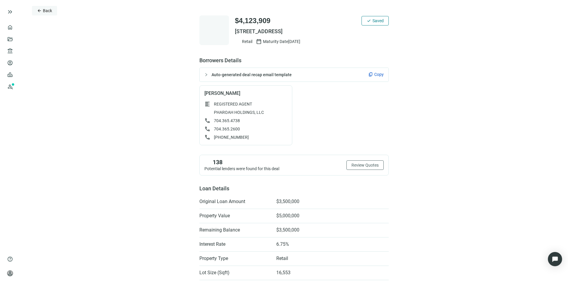
click at [41, 12] on span "arrow_back" at bounding box center [39, 10] width 5 height 5
